Goal: Task Accomplishment & Management: Manage account settings

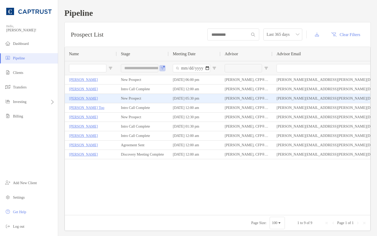
click at [97, 98] on div "[PERSON_NAME]" at bounding box center [91, 98] width 44 height 9
click at [80, 100] on p "[PERSON_NAME]" at bounding box center [83, 98] width 29 height 6
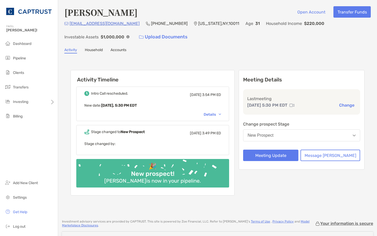
click at [221, 115] on img at bounding box center [220, 115] width 2 height 2
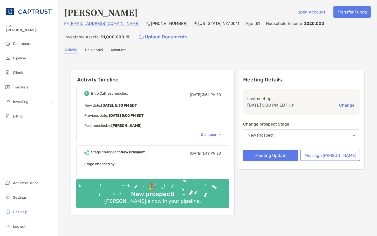
click at [170, 152] on div "Stage changed to [GEOGRAPHIC_DATA][DATE] 3:49 PM ED" at bounding box center [152, 154] width 137 height 8
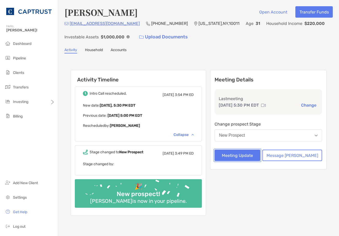
click at [260, 153] on button "Meeting Update" at bounding box center [237, 155] width 46 height 11
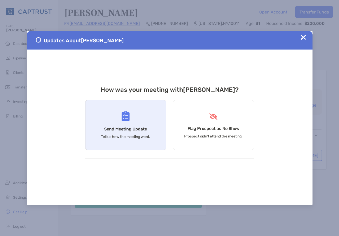
click at [141, 129] on h4 "Send Meeting Update" at bounding box center [125, 129] width 43 height 5
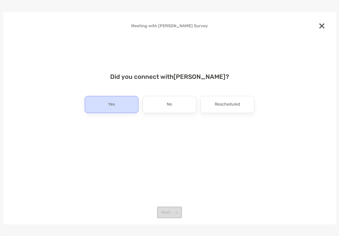
click at [118, 104] on div "Yes" at bounding box center [112, 104] width 54 height 17
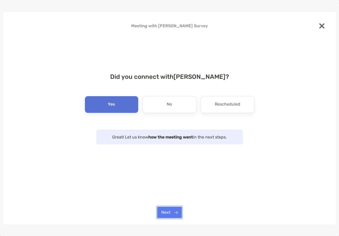
click at [174, 209] on button "Next" at bounding box center [169, 212] width 25 height 11
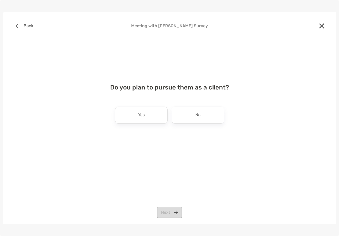
drag, startPoint x: 187, startPoint y: 117, endPoint x: 190, endPoint y: 127, distance: 10.8
click at [186, 117] on div "No" at bounding box center [198, 115] width 52 height 17
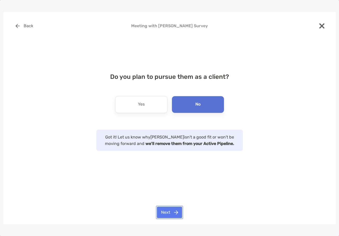
click at [173, 215] on button "Next" at bounding box center [169, 212] width 25 height 11
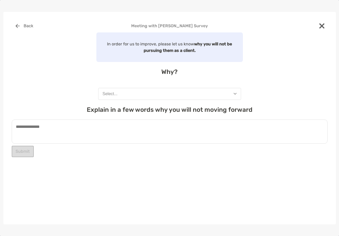
click at [165, 98] on button "Select..." at bounding box center [169, 94] width 143 height 12
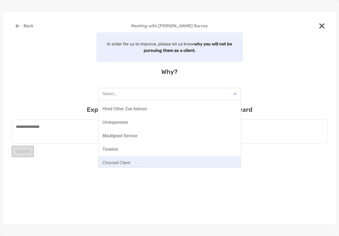
scroll to position [40, 0]
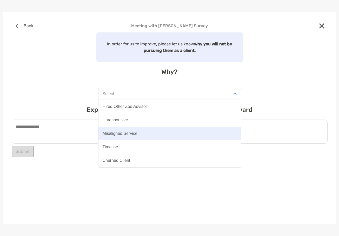
click at [133, 128] on button "Misaligned Service" at bounding box center [169, 133] width 142 height 13
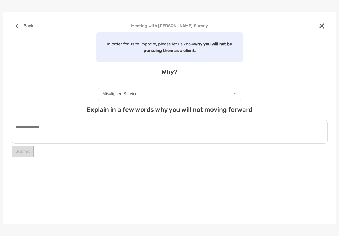
click at [100, 145] on div "Explain in a few words why you will not moving forward Submit" at bounding box center [170, 131] width 316 height 51
click at [100, 130] on textarea at bounding box center [170, 132] width 316 height 24
type textarea "*"
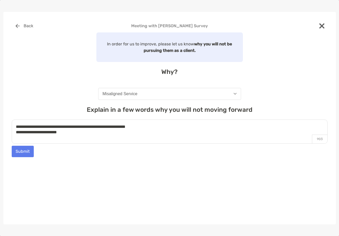
type textarea "**********"
click at [16, 152] on button "Submit" at bounding box center [23, 151] width 22 height 11
